Goal: Task Accomplishment & Management: Complete application form

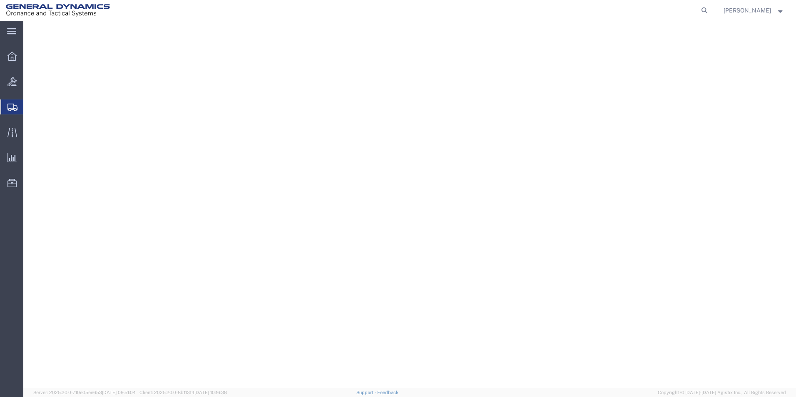
select select "310"
select select "PA"
select select
select select "WA"
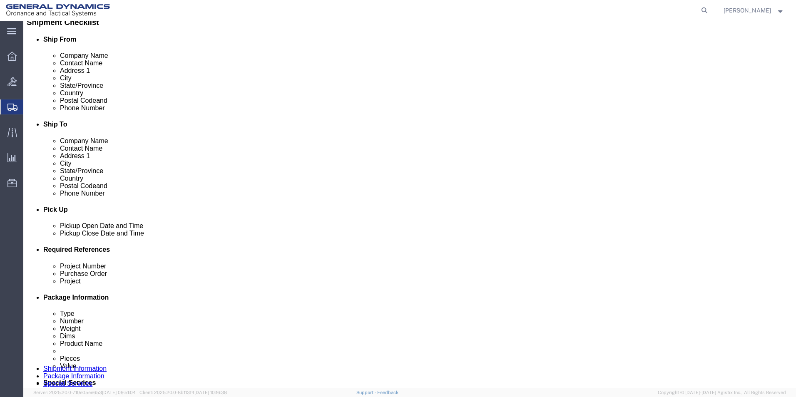
scroll to position [264, 0]
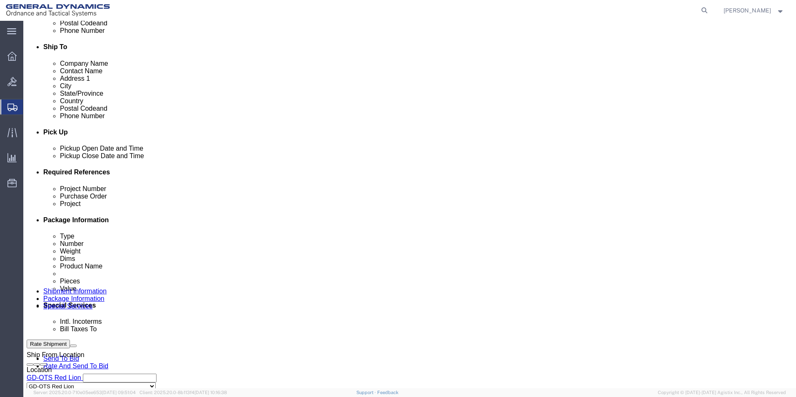
type input "-"
click input "text"
type input "-"
click input "text"
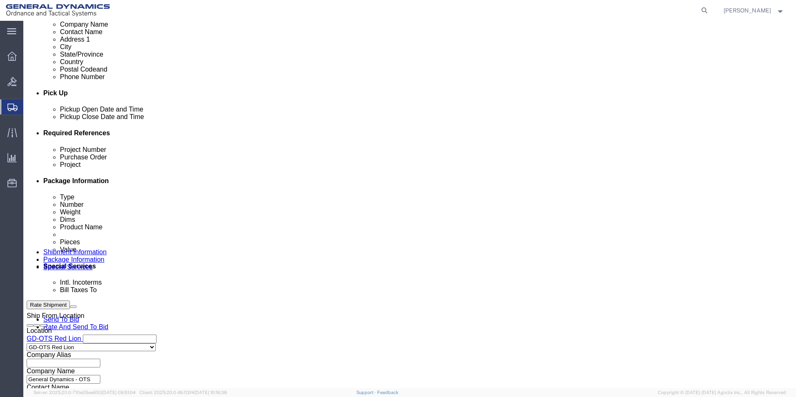
scroll to position [347, 0]
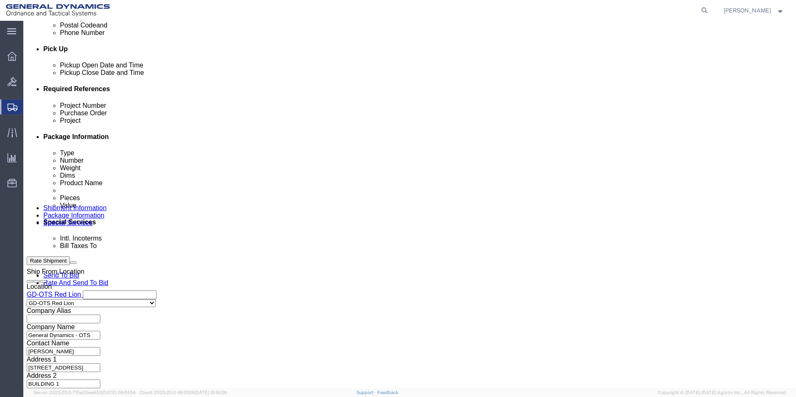
type input "-"
click button "Continue"
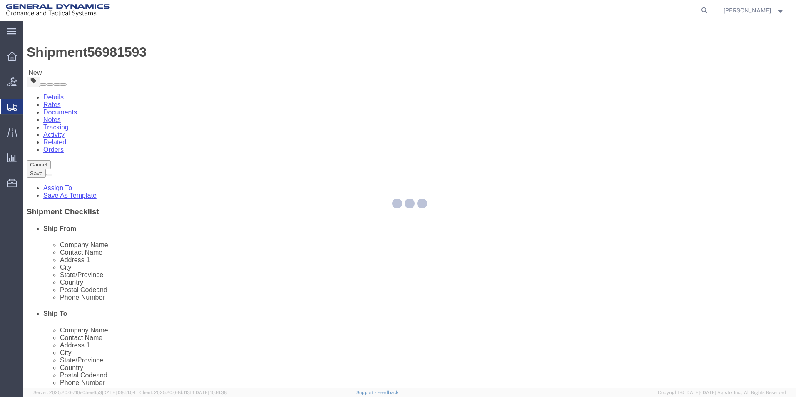
select select "CBOX"
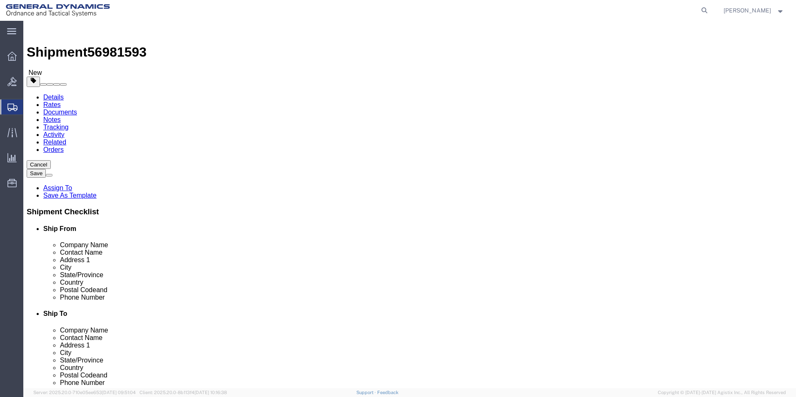
click input "text"
type input "12"
click input "text"
type input "15"
click div "Package Type Select Bale(s) Basket(s) Bolt(s) Bottle(s) Buckets Bulk Bundle(s) …"
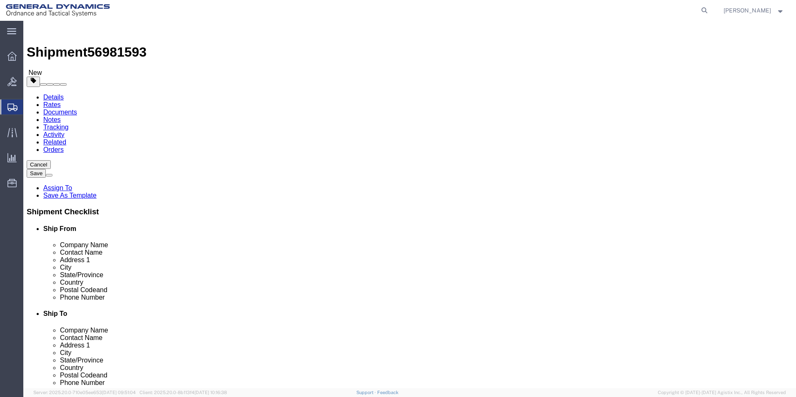
click input "text"
type input "12"
drag, startPoint x: 117, startPoint y: 190, endPoint x: 101, endPoint y: 196, distance: 17.4
click div "Package Type Select Bale(s) Basket(s) Bolt(s) Bottle(s) Buckets Bulk Bundle(s) …"
type input "15.00"
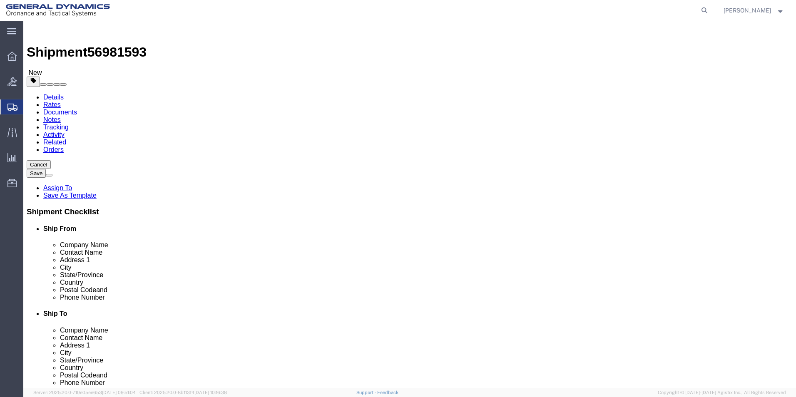
click link "Add Content"
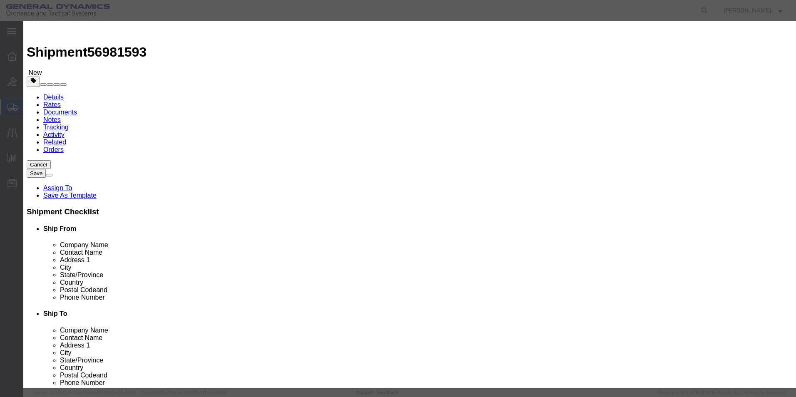
paste input "Mouser PO IRAD-4-SEA"
type input "Mouser PO IRAD-4-SEA"
drag, startPoint x: 253, startPoint y: 77, endPoint x: 208, endPoint y: 81, distance: 45.5
click div "Pieces 0 Select Bag Barrels 100Board Feet Bottle Box Blister Pack Carats Can Ca…"
type input "1"
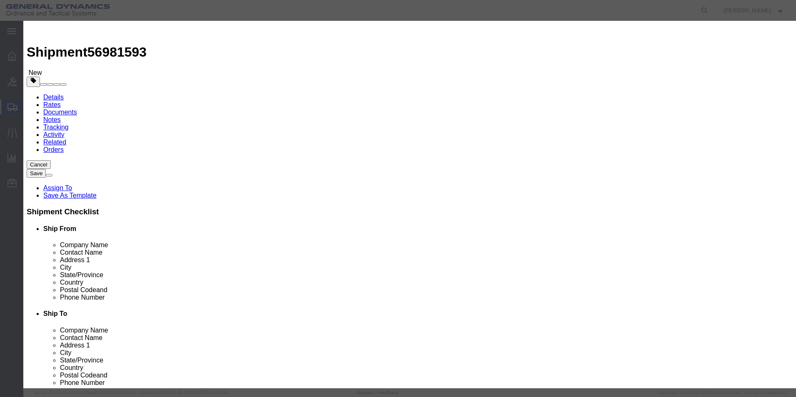
drag, startPoint x: 254, startPoint y: 97, endPoint x: 254, endPoint y: 87, distance: 10.0
click input "text"
type input "100"
click div "Commodity library"
click button "Save & Close"
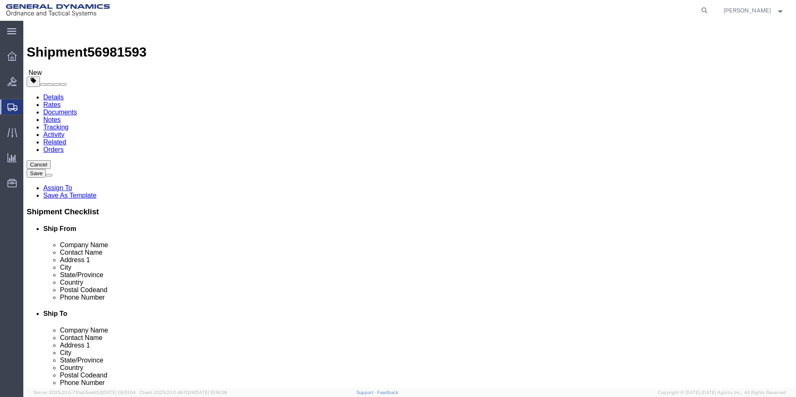
click button "Continue"
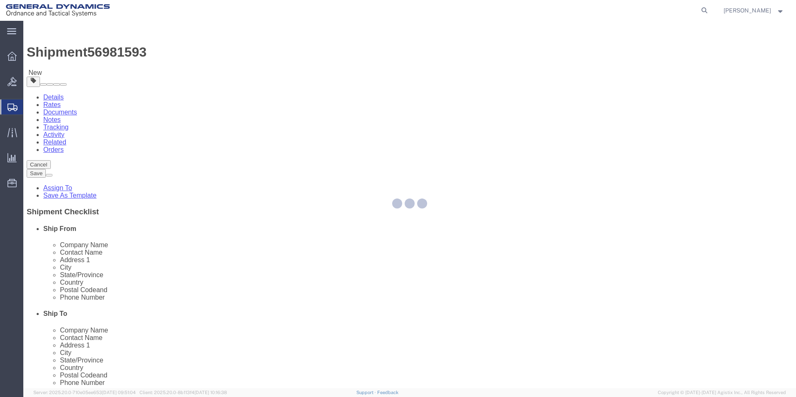
select select
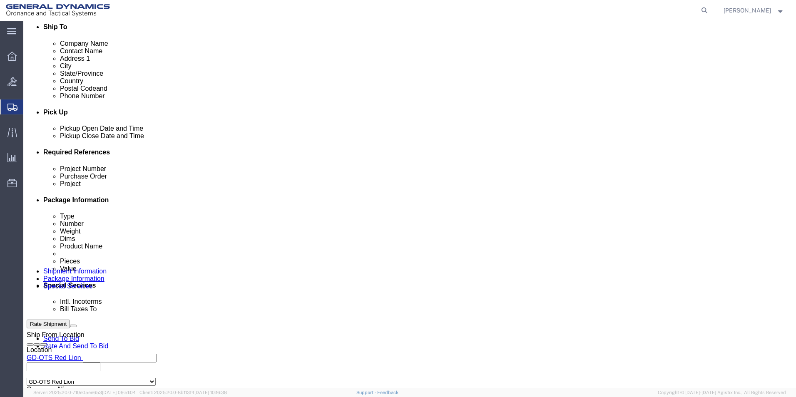
scroll to position [291, 0]
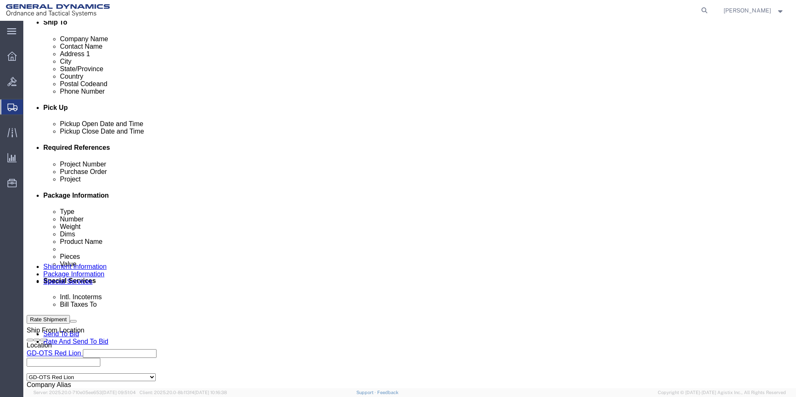
click select "Select Recipient Account Sender/Shipper Third Party Account"
select select "RCPN"
click select "Select Recipient Account Sender/Shipper Third Party Account"
type input "General Dynamics Corp Ordnance & Tactical Systems"
type input "[STREET_ADDRESS]"
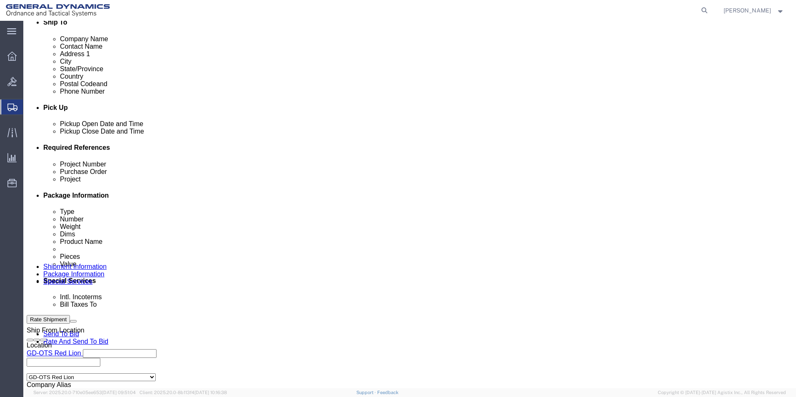
select select "US"
select select "WA"
type input "[PHONE_NUMBER]"
type input "RECEIVING DEPT"
type input "[GEOGRAPHIC_DATA] [STREET_ADDRESS]"
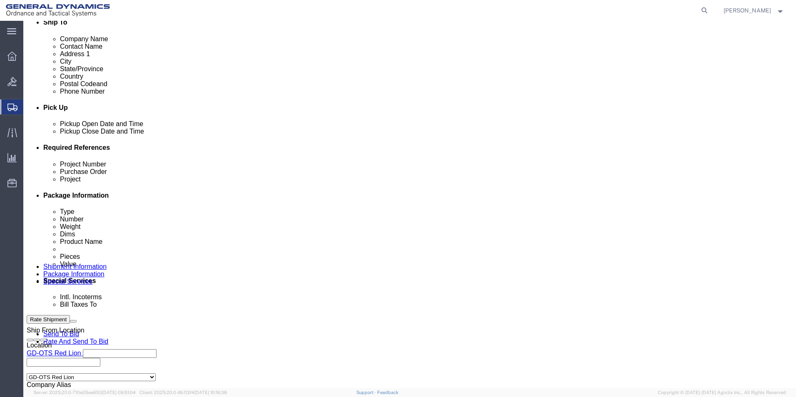
type input "Bothell"
type input "98011"
click select "Select DHL FedEx Express UPS"
select select "FedEx Express"
click select "Select DHL FedEx Express UPS"
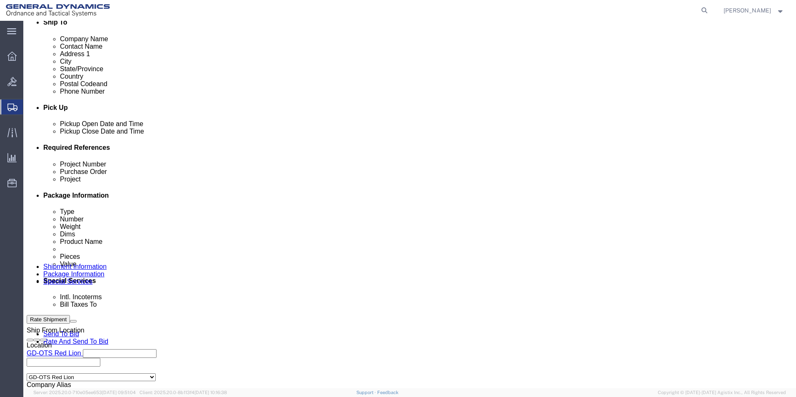
click input "text"
paste input "[PHONE_NUMBER]"
click input "[PHONE_NUMBER]"
click input "24614214-9"
type input "246142149"
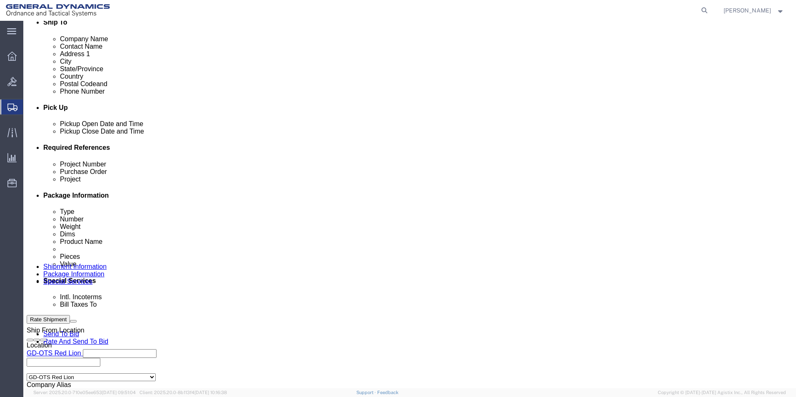
drag, startPoint x: 369, startPoint y: 253, endPoint x: 422, endPoint y: 269, distance: 56.0
click div "Billing Location Select Select My Profile Location GD-OTS [GEOGRAPHIC_DATA] (Co…"
click button "Rate Shipment"
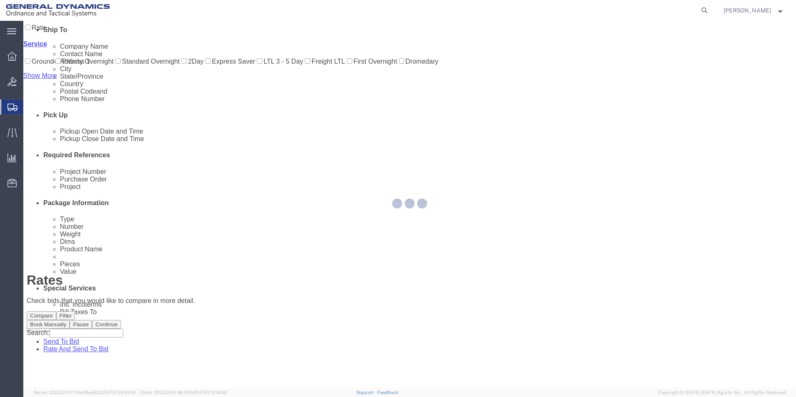
scroll to position [0, 0]
